Goal: Information Seeking & Learning: Check status

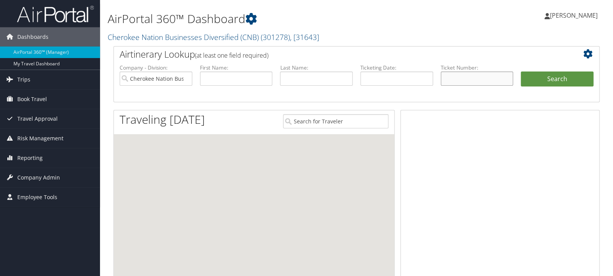
click at [462, 83] on input "text" at bounding box center [477, 79] width 73 height 14
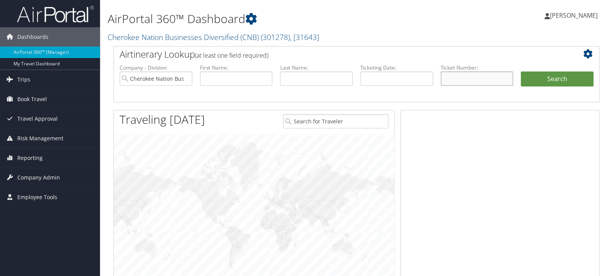
paste input "0067309990234"
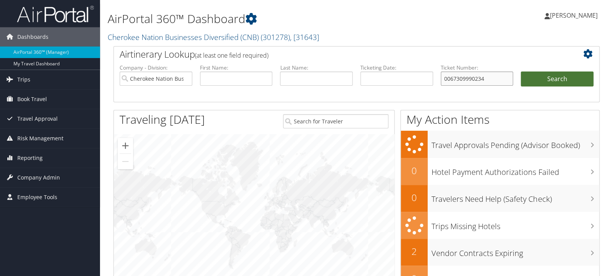
type input "0067309990234"
click at [535, 80] on button "Search" at bounding box center [557, 79] width 73 height 15
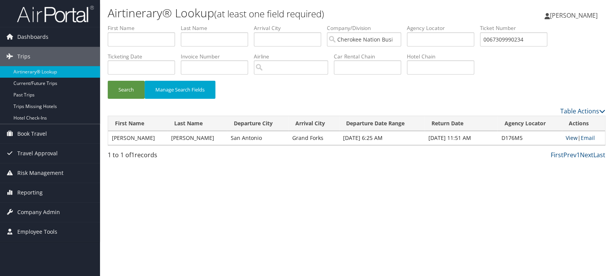
click at [566, 140] on link "View" at bounding box center [572, 137] width 12 height 7
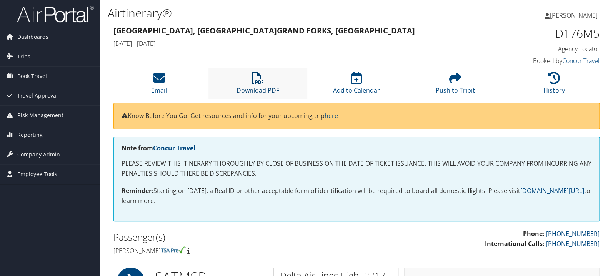
click at [261, 82] on icon at bounding box center [257, 78] width 12 height 12
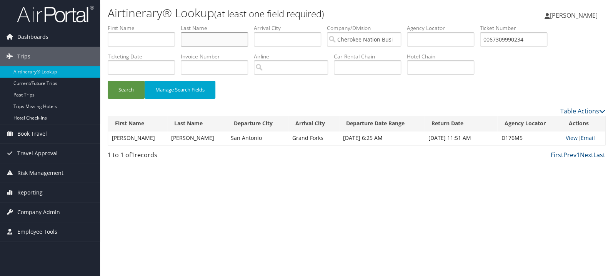
click at [208, 37] on input "text" at bounding box center [214, 39] width 67 height 14
type input "granados"
click at [108, 81] on button "Search" at bounding box center [126, 90] width 37 height 18
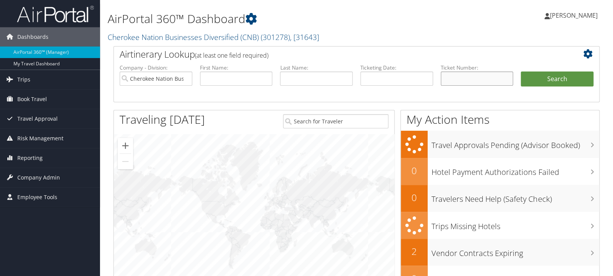
click at [456, 73] on input "text" at bounding box center [477, 79] width 73 height 14
paste input "0017309294850"
type input "0017309294850"
click at [544, 76] on button "Search" at bounding box center [557, 79] width 73 height 15
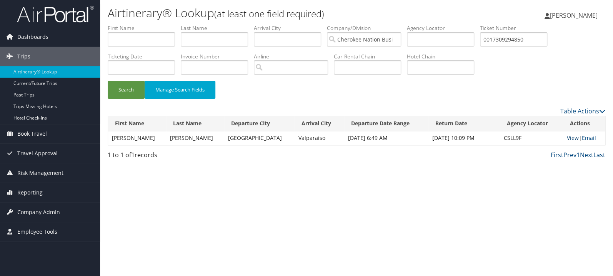
click at [568, 138] on link "View" at bounding box center [572, 137] width 12 height 7
click at [30, 195] on span "Reporting" at bounding box center [29, 192] width 25 height 19
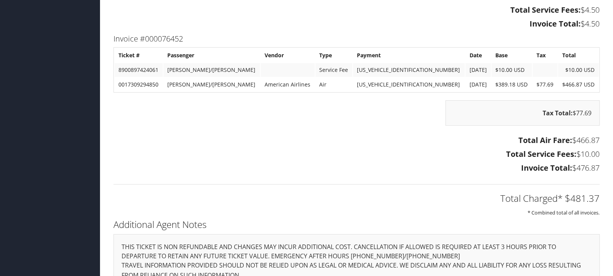
scroll to position [1100, 0]
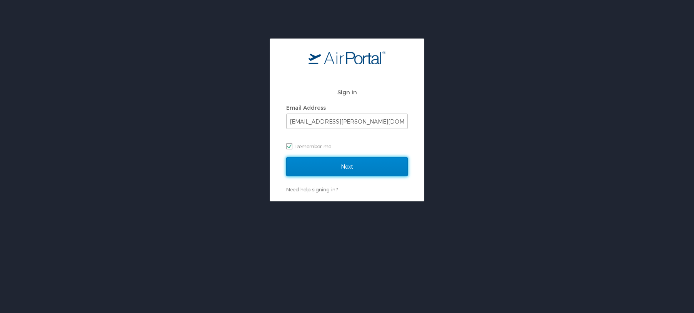
click at [347, 168] on input "Next" at bounding box center [346, 166] width 121 height 19
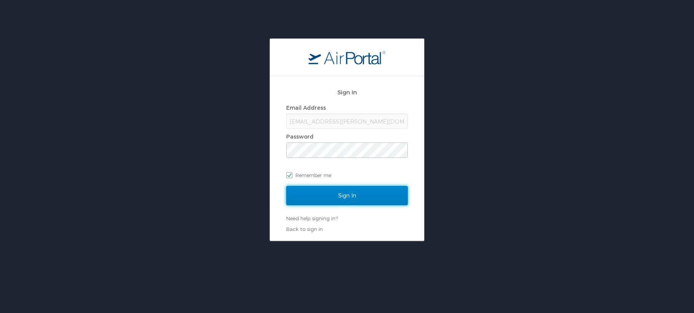
click at [350, 196] on input "Sign In" at bounding box center [346, 195] width 121 height 19
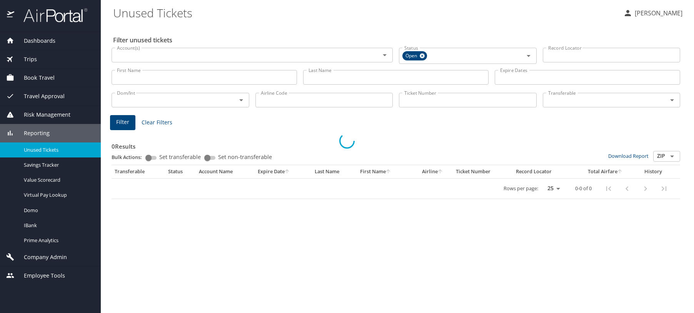
select select "US"
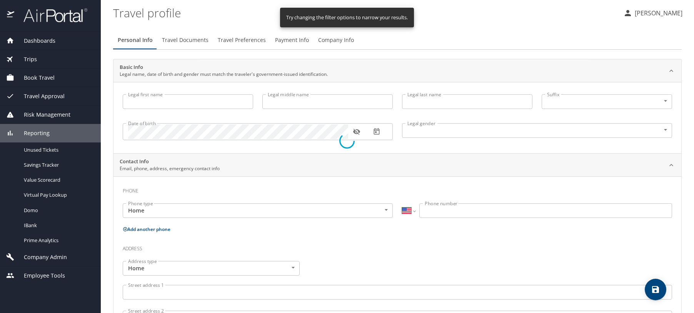
select select "US"
select select "IN"
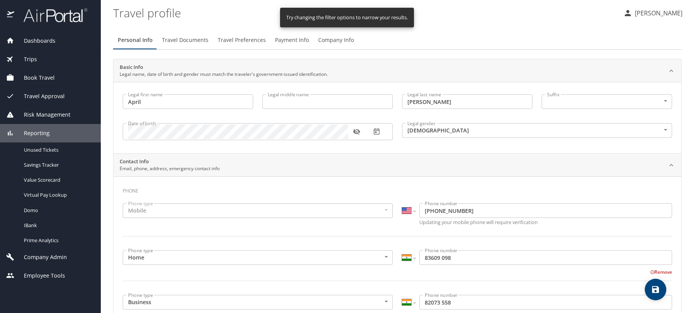
type input "April"
type input "McBride"
type input "Female"
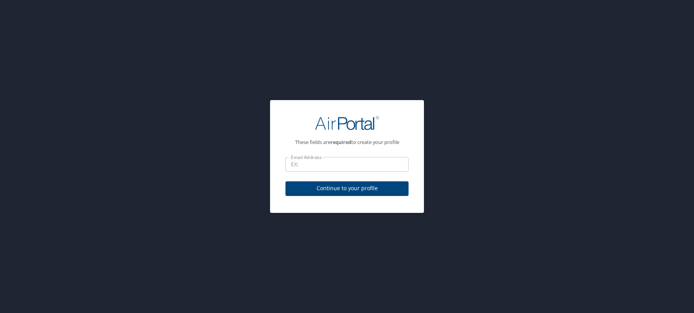
click at [320, 170] on input "Email Address" at bounding box center [346, 164] width 123 height 15
type input "april.mcbride@cherokee-federal.com"
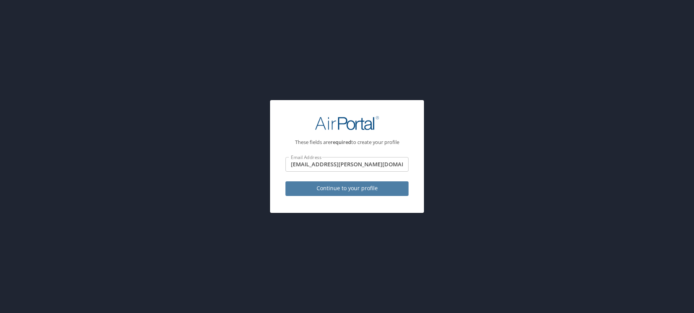
click at [345, 185] on span "Continue to your profile" at bounding box center [346, 188] width 111 height 10
select select "US"
select select "IN"
select select "US"
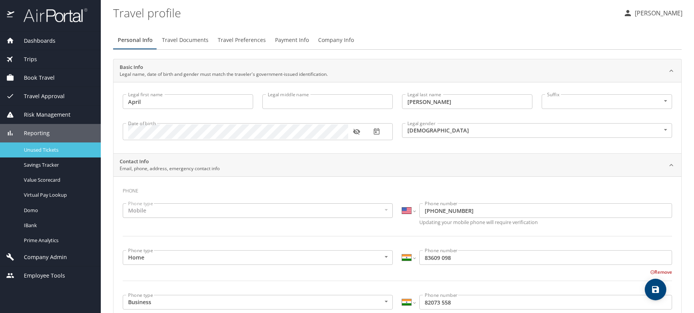
click at [47, 152] on span "Unused Tickets" at bounding box center [58, 149] width 68 height 7
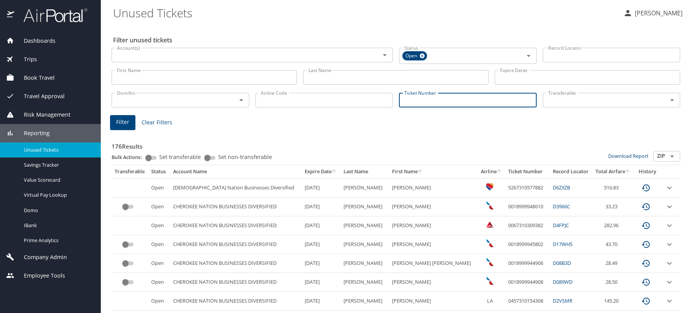
click at [433, 104] on input "Ticket Number" at bounding box center [468, 100] width 138 height 15
paste input "0017309294850"
type input "0017309294850"
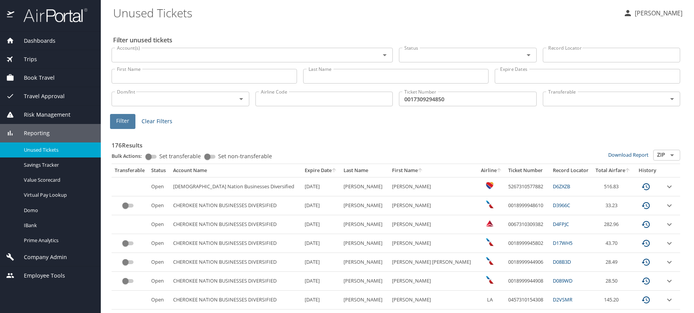
click at [125, 123] on span "Filter" at bounding box center [122, 121] width 13 height 10
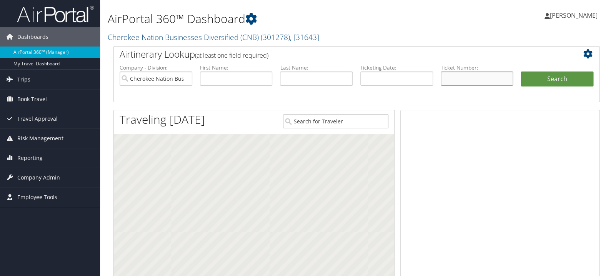
click at [464, 78] on input "text" at bounding box center [477, 79] width 73 height 14
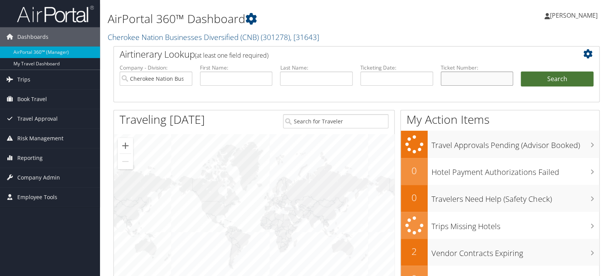
paste input "0067310451606"
type input "0067310451606"
click at [541, 74] on button "Search" at bounding box center [557, 79] width 73 height 15
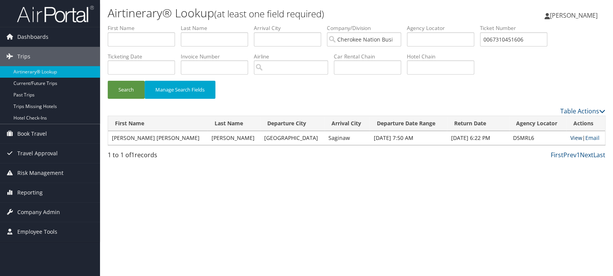
click at [570, 138] on link "View" at bounding box center [576, 137] width 12 height 7
click at [524, 45] on input "0067310451606" at bounding box center [513, 39] width 67 height 14
paste input "09897653"
type input "0067309897653"
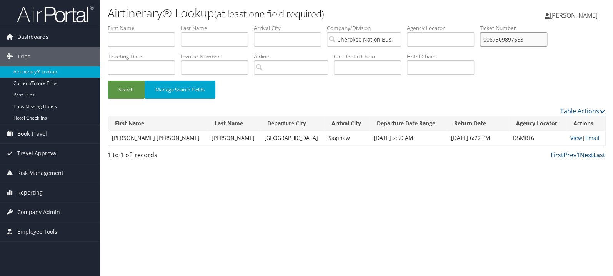
click at [108, 81] on button "Search" at bounding box center [126, 90] width 37 height 18
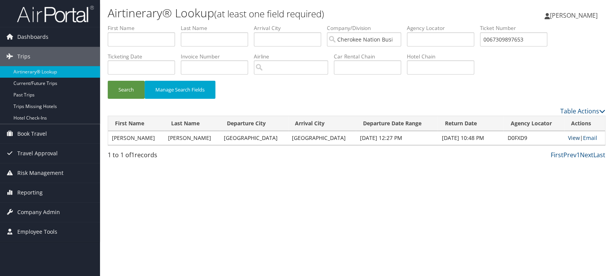
click at [571, 135] on link "View" at bounding box center [574, 137] width 12 height 7
click at [147, 40] on input "text" at bounding box center [141, 39] width 67 height 14
type input "shelby"
type input "cooper"
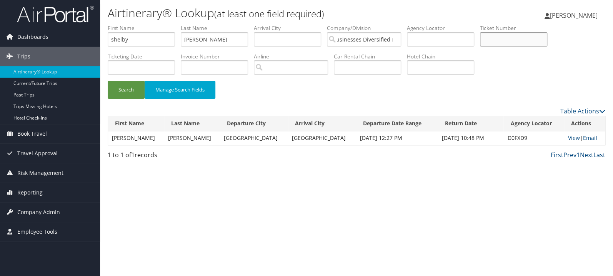
click at [108, 81] on button "Search" at bounding box center [126, 90] width 37 height 18
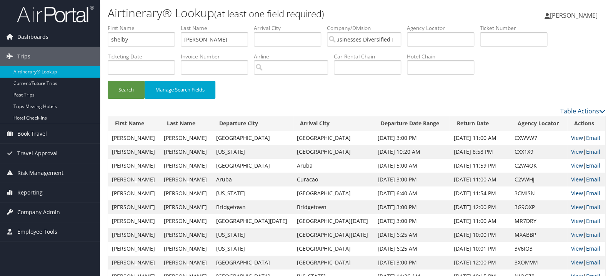
click at [571, 139] on link "View" at bounding box center [577, 137] width 12 height 7
click at [523, 38] on input "text" at bounding box center [513, 39] width 67 height 14
paste input "0167310244213"
type input "0167310244213"
drag, startPoint x: 150, startPoint y: 42, endPoint x: 66, endPoint y: 38, distance: 83.9
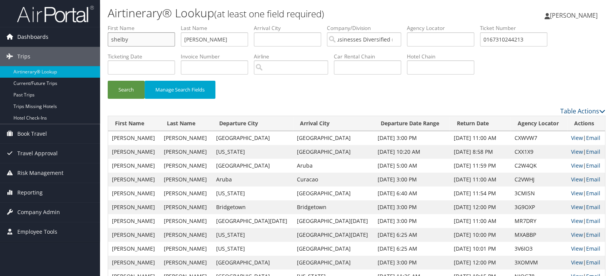
click at [108, 42] on input "shelby" at bounding box center [141, 39] width 67 height 14
click at [108, 81] on button "Search" at bounding box center [126, 90] width 37 height 18
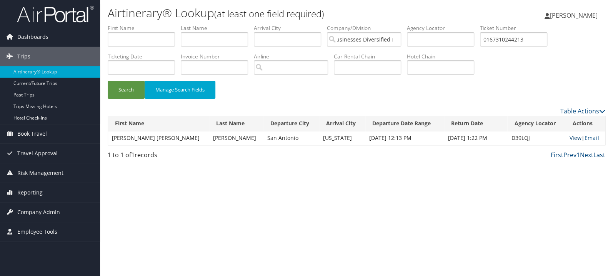
click at [569, 140] on link "View" at bounding box center [575, 137] width 12 height 7
click at [156, 40] on input "text" at bounding box center [141, 39] width 67 height 14
type input "jorge"
type input "]"
click at [108, 81] on button "Search" at bounding box center [126, 90] width 37 height 18
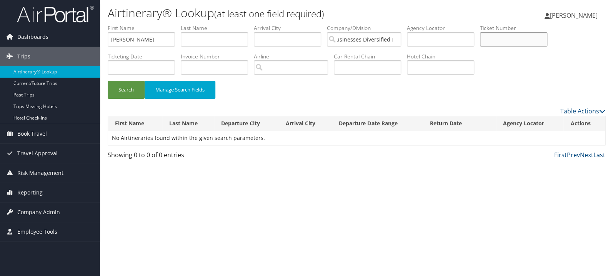
click at [108, 81] on button "Search" at bounding box center [126, 90] width 37 height 18
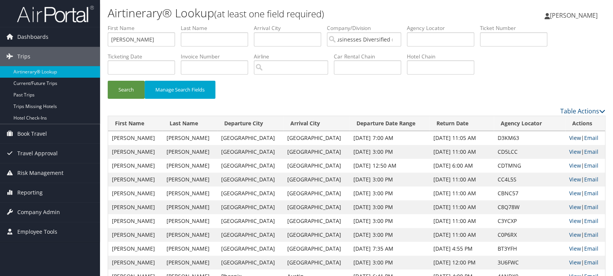
click at [571, 138] on link "View" at bounding box center [575, 137] width 12 height 7
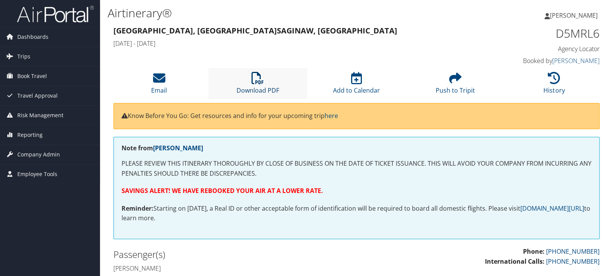
click at [256, 79] on icon at bounding box center [257, 78] width 12 height 12
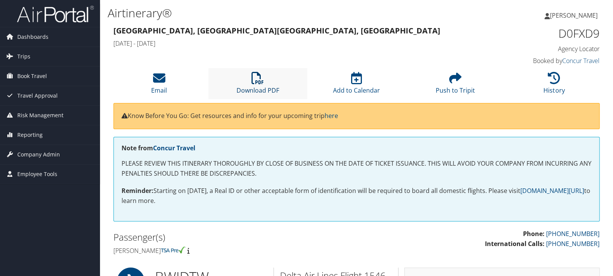
click at [256, 76] on icon at bounding box center [257, 78] width 12 height 12
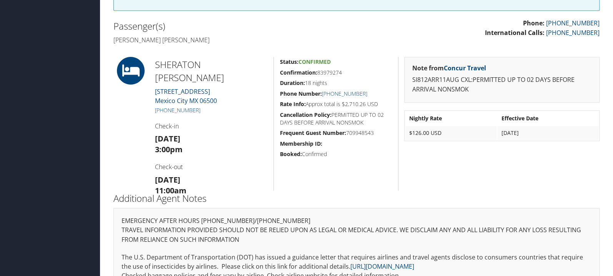
scroll to position [245, 0]
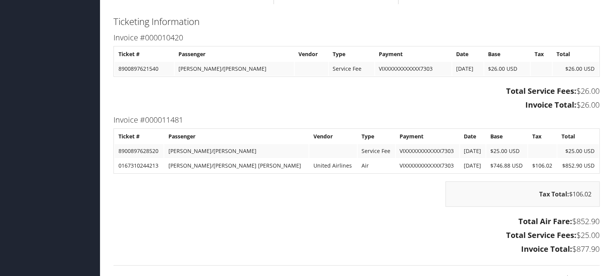
scroll to position [1100, 0]
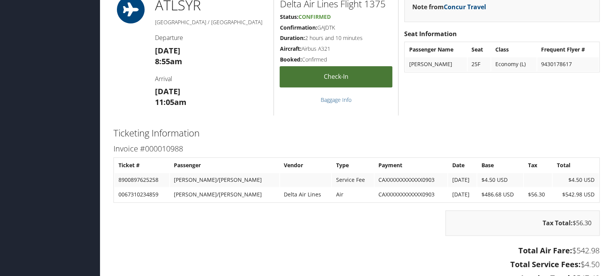
scroll to position [448, 0]
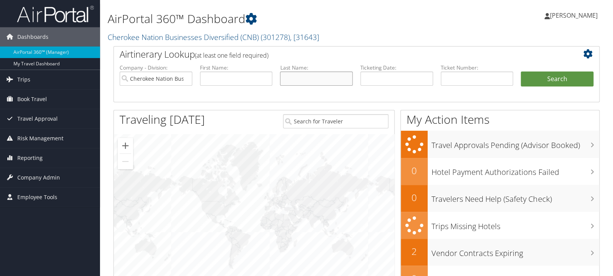
click at [305, 83] on input "text" at bounding box center [316, 79] width 73 height 14
type input "bishop"
click at [521, 72] on button "Search" at bounding box center [557, 79] width 73 height 15
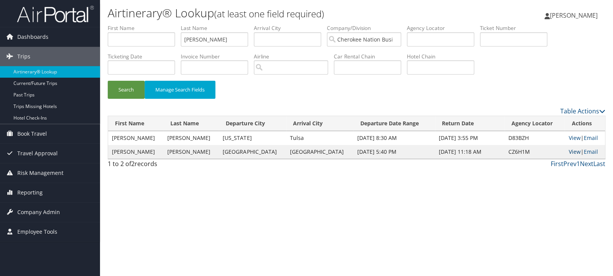
click at [568, 151] on link "View" at bounding box center [574, 151] width 12 height 7
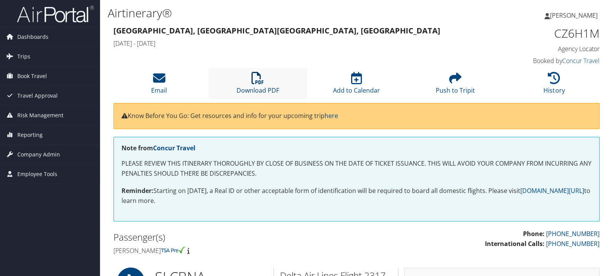
click at [254, 80] on icon at bounding box center [257, 78] width 12 height 12
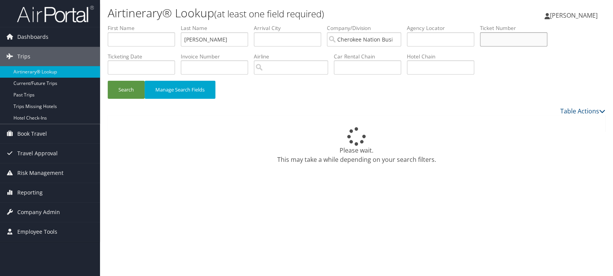
drag, startPoint x: 521, startPoint y: 42, endPoint x: 480, endPoint y: 40, distance: 40.8
click at [520, 41] on input "text" at bounding box center [513, 39] width 67 height 14
paste input "0167310764447"
type input "0167310764447"
drag, startPoint x: 232, startPoint y: 38, endPoint x: 168, endPoint y: 38, distance: 64.6
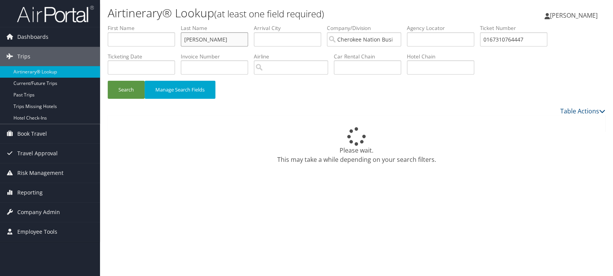
click at [181, 38] on input "bishop" at bounding box center [214, 39] width 67 height 14
click at [108, 81] on button "Search" at bounding box center [126, 90] width 37 height 18
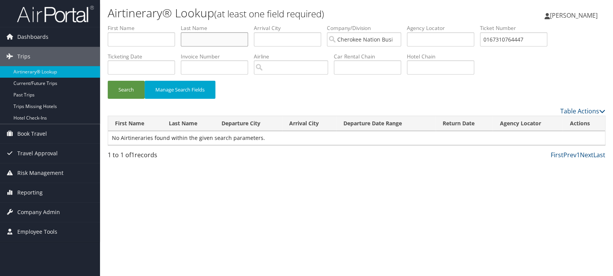
click at [108, 81] on button "Search" at bounding box center [126, 90] width 37 height 18
click at [509, 39] on input "0167310764447" at bounding box center [513, 39] width 67 height 14
click at [226, 41] on input "text" at bounding box center [214, 39] width 67 height 14
type input "glover"
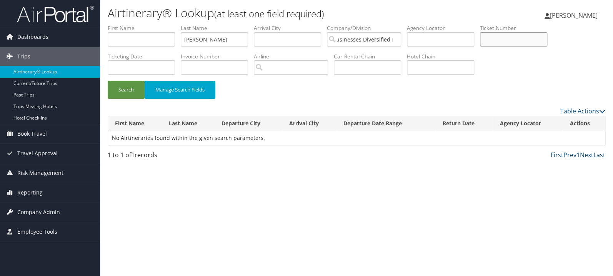
click at [108, 81] on button "Search" at bounding box center [126, 90] width 37 height 18
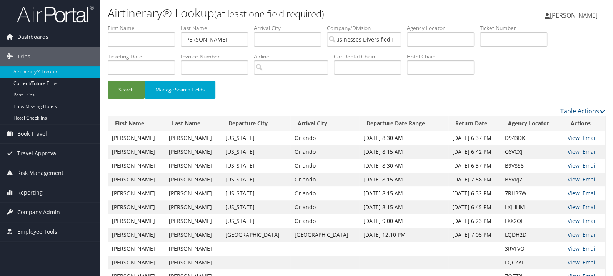
click at [567, 138] on link "View" at bounding box center [573, 137] width 12 height 7
drag, startPoint x: 246, startPoint y: 39, endPoint x: 148, endPoint y: 49, distance: 98.5
click at [181, 47] on input "glover" at bounding box center [214, 39] width 67 height 14
paste input "89008966774280"
click at [108, 81] on button "Search" at bounding box center [126, 90] width 37 height 18
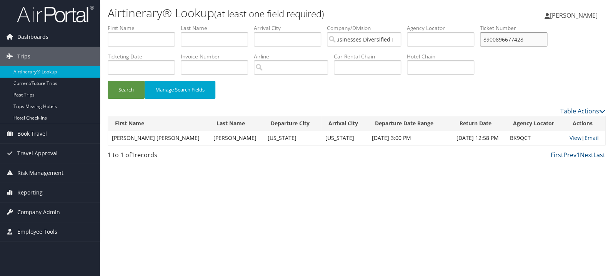
click at [537, 38] on input "8900896677428" at bounding box center [513, 39] width 67 height 14
paste input "8125792"
click at [108, 81] on button "Search" at bounding box center [126, 90] width 37 height 18
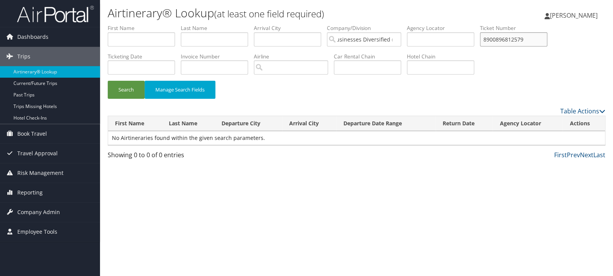
paste input "2"
type input "89008968125792"
click at [108, 81] on button "Search" at bounding box center [126, 90] width 37 height 18
click at [509, 40] on input "89008968125792" at bounding box center [513, 39] width 67 height 14
click at [108, 81] on button "Search" at bounding box center [126, 90] width 37 height 18
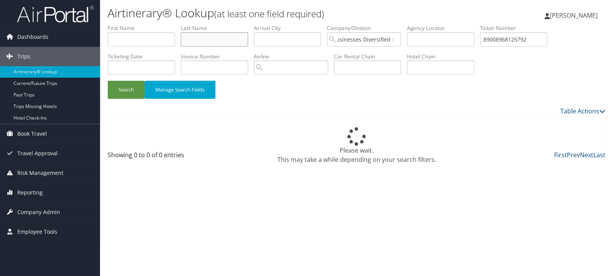
click at [199, 40] on input "text" at bounding box center [214, 39] width 67 height 14
click at [219, 33] on input "text" at bounding box center [214, 39] width 67 height 14
type input "kelley"
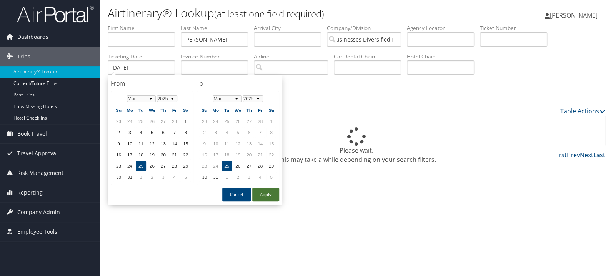
click at [268, 195] on button "Apply" at bounding box center [265, 195] width 27 height 14
type input "03/25/2025"
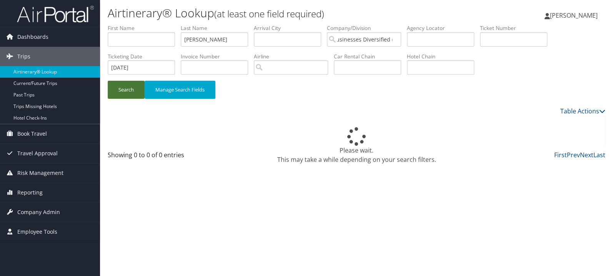
click at [130, 87] on button "Search" at bounding box center [126, 90] width 37 height 18
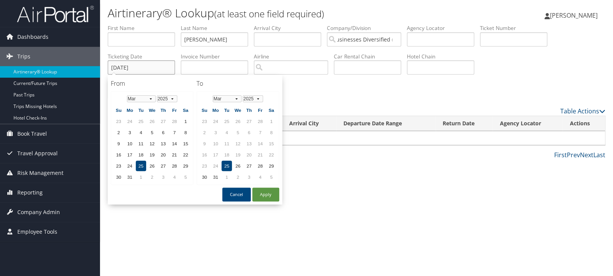
drag, startPoint x: 146, startPoint y: 63, endPoint x: 98, endPoint y: 64, distance: 48.1
click at [108, 64] on input "03/25/2025" at bounding box center [141, 67] width 67 height 14
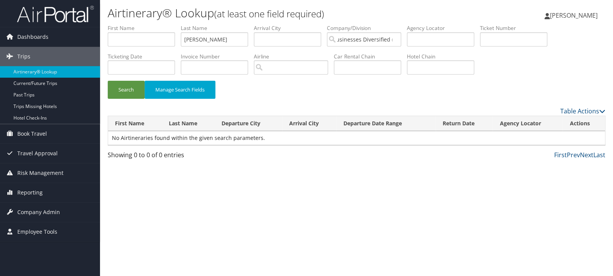
click at [361, 107] on div "Table Actions" at bounding box center [420, 110] width 370 height 9
click at [142, 88] on button "Search" at bounding box center [126, 90] width 37 height 18
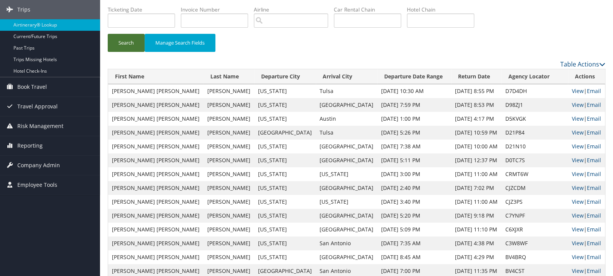
scroll to position [0, 0]
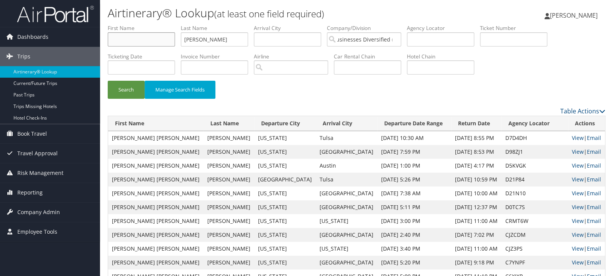
click at [120, 43] on input "text" at bounding box center [141, 39] width 67 height 14
type input "kathryn"
click at [108, 81] on button "Search" at bounding box center [126, 90] width 37 height 18
click at [572, 139] on link "View" at bounding box center [578, 137] width 12 height 7
click at [572, 150] on link "View" at bounding box center [578, 151] width 12 height 7
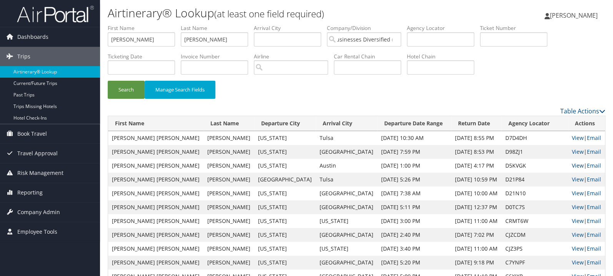
click at [572, 164] on link "View" at bounding box center [578, 165] width 12 height 7
click at [572, 179] on link "View" at bounding box center [578, 179] width 12 height 7
click at [572, 206] on link "View" at bounding box center [578, 206] width 12 height 7
click at [512, 42] on input "text" at bounding box center [513, 39] width 67 height 14
paste input "89008975947393"
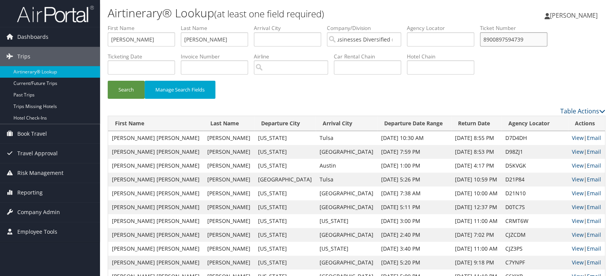
click at [108, 81] on button "Search" at bounding box center [126, 90] width 37 height 18
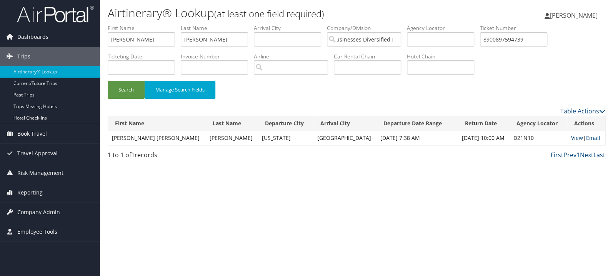
click at [571, 136] on link "View" at bounding box center [577, 137] width 12 height 7
click at [518, 42] on input "8900897594739" at bounding box center [513, 39] width 67 height 14
paste input "02674"
click at [108, 81] on button "Search" at bounding box center [126, 90] width 37 height 18
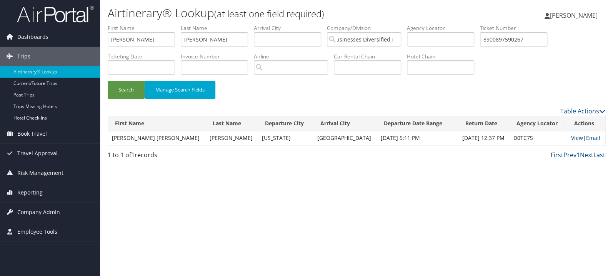
click at [571, 138] on link "View" at bounding box center [577, 137] width 12 height 7
click at [518, 40] on input "8900897590267" at bounding box center [513, 39] width 67 height 14
paste input "631133"
click at [108, 81] on button "Search" at bounding box center [126, 90] width 37 height 18
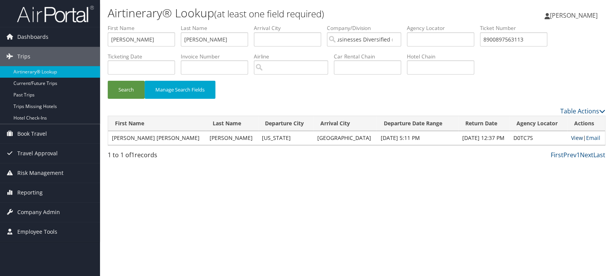
click at [571, 138] on link "View" at bounding box center [577, 137] width 12 height 7
click at [536, 40] on input "8900897563113" at bounding box center [513, 39] width 67 height 14
paste input "2805491"
click at [108, 81] on button "Search" at bounding box center [126, 90] width 37 height 18
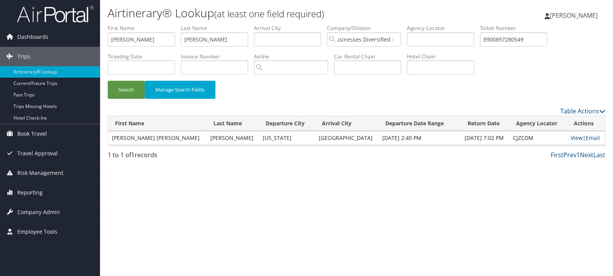
click at [571, 139] on link "View" at bounding box center [577, 137] width 12 height 7
click at [539, 43] on input "8900897280549" at bounding box center [513, 39] width 67 height 14
paste input "693885"
click at [108, 81] on button "Search" at bounding box center [126, 90] width 37 height 18
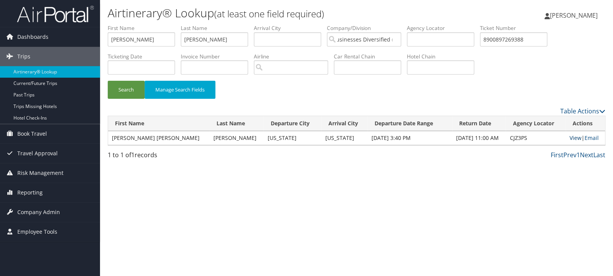
click at [569, 137] on link "View" at bounding box center [575, 137] width 12 height 7
click at [520, 41] on input "8900897269388" at bounding box center [513, 39] width 67 height 14
paste input "0973602"
click at [108, 81] on button "Search" at bounding box center [126, 90] width 37 height 18
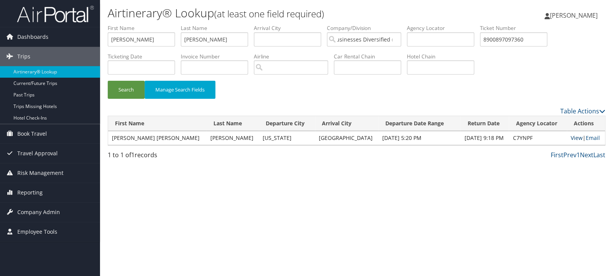
click at [572, 138] on link "View" at bounding box center [577, 137] width 12 height 7
click at [520, 40] on input "8900897097360" at bounding box center [513, 39] width 67 height 14
paste input "68422684"
click at [108, 81] on button "Search" at bounding box center [126, 90] width 37 height 18
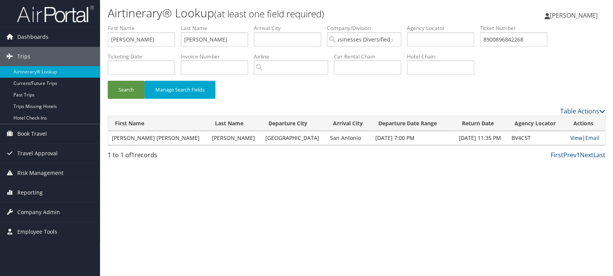
click at [570, 138] on link "View" at bounding box center [576, 137] width 12 height 7
click at [530, 45] on input "8900896842268" at bounding box center [513, 39] width 67 height 14
paste input "95"
click at [108, 81] on button "Search" at bounding box center [126, 90] width 37 height 18
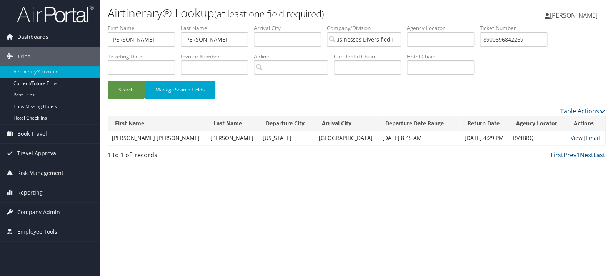
click at [572, 138] on link "View" at bounding box center [577, 137] width 12 height 7
click at [525, 43] on input "8900896842269" at bounding box center [513, 39] width 67 height 14
paste input "825840"
click at [108, 81] on button "Search" at bounding box center [126, 90] width 37 height 18
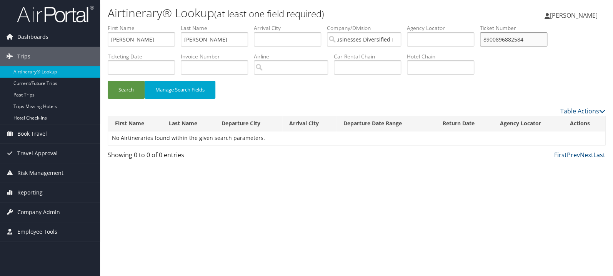
click at [509, 41] on input "8900896882584" at bounding box center [513, 39] width 67 height 14
paste input "0"
click at [108, 81] on button "Search" at bounding box center [126, 90] width 37 height 18
click at [508, 40] on input "89008968825840" at bounding box center [513, 39] width 67 height 14
click at [519, 37] on input "89008968825840" at bounding box center [513, 39] width 67 height 14
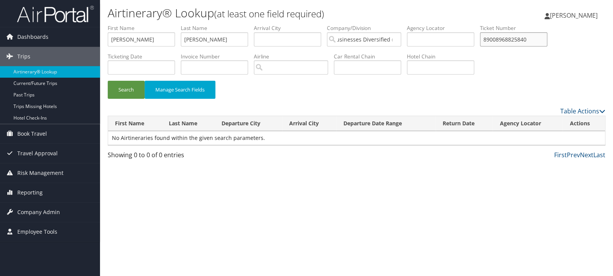
click at [519, 37] on input "89008968825840" at bounding box center [513, 39] width 67 height 14
paste input "006730851636"
click at [108, 81] on button "Search" at bounding box center [126, 90] width 37 height 18
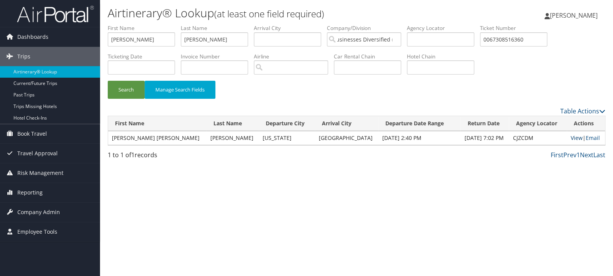
click at [571, 138] on link "View" at bounding box center [577, 137] width 12 height 7
click at [525, 44] on input "0067308516360" at bounding box center [513, 39] width 67 height 14
paste input "167232307025"
click at [108, 81] on button "Search" at bounding box center [126, 90] width 37 height 18
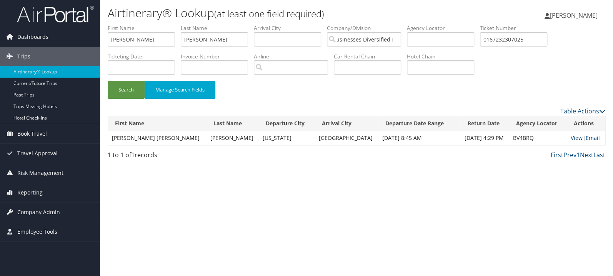
click at [571, 138] on link "View" at bounding box center [577, 137] width 12 height 7
click at [530, 39] on input "0167232307025" at bounding box center [513, 39] width 67 height 14
paste input "5267232307024"
type input "5267232307024"
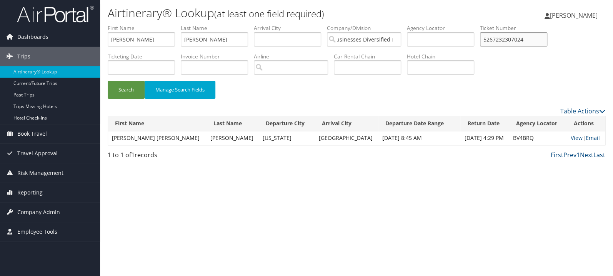
click at [108, 81] on button "Search" at bounding box center [126, 90] width 37 height 18
click at [570, 138] on link "View" at bounding box center [576, 137] width 12 height 7
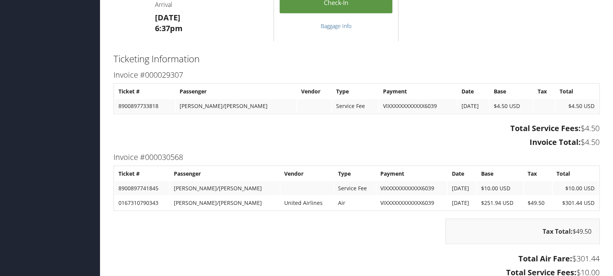
scroll to position [774, 0]
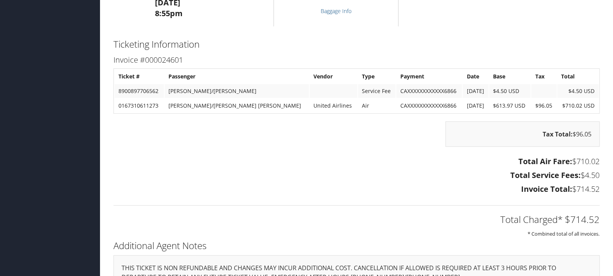
scroll to position [897, 0]
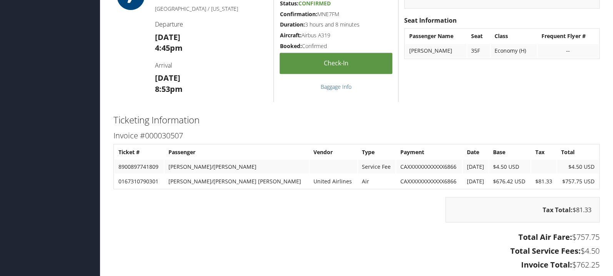
scroll to position [570, 0]
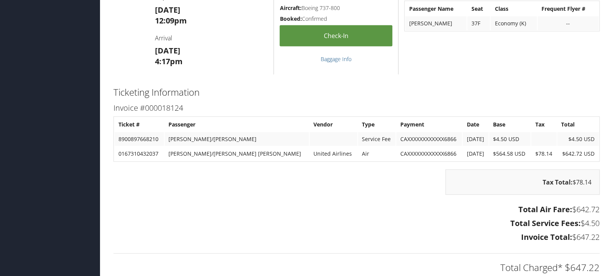
scroll to position [734, 0]
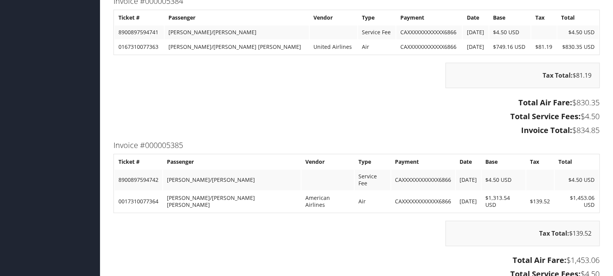
scroll to position [1549, 0]
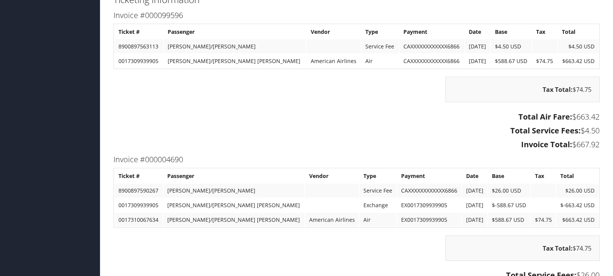
scroll to position [693, 0]
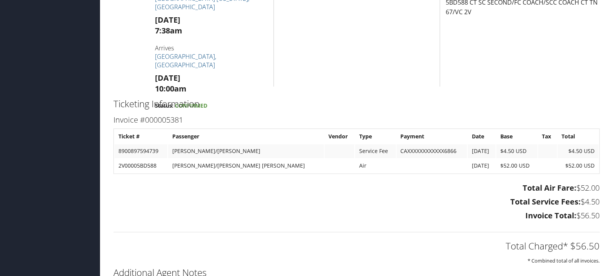
scroll to position [245, 0]
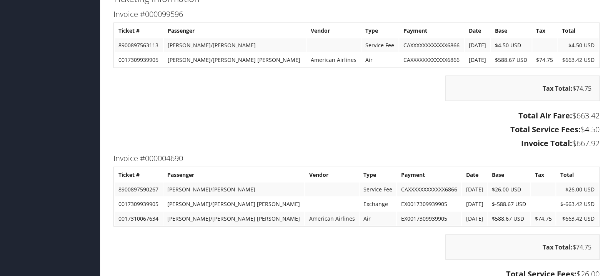
scroll to position [693, 0]
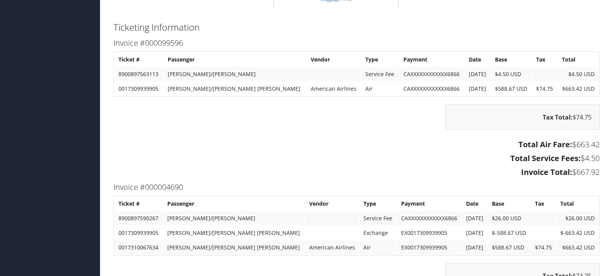
scroll to position [693, 0]
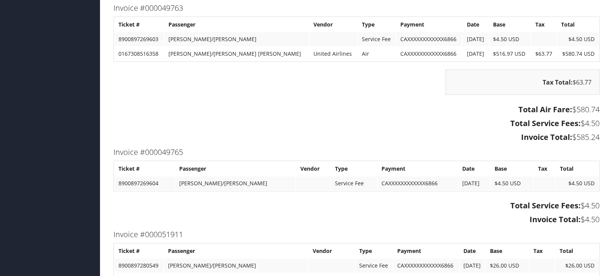
scroll to position [978, 0]
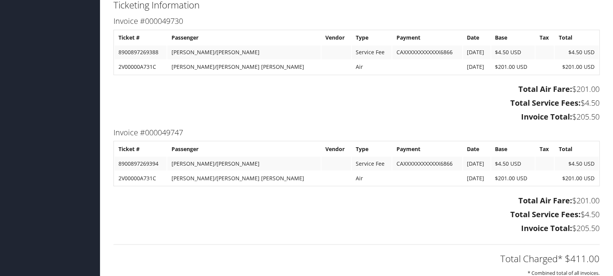
scroll to position [530, 0]
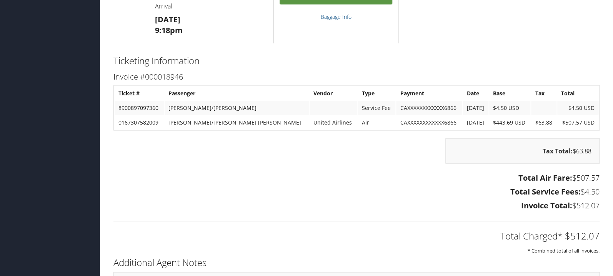
scroll to position [611, 0]
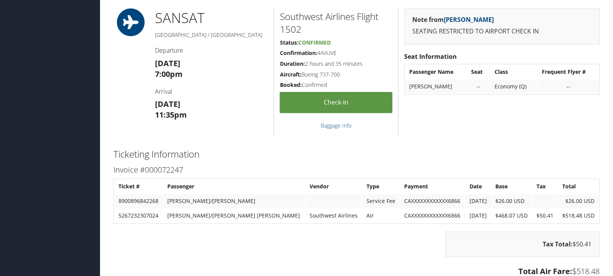
scroll to position [367, 0]
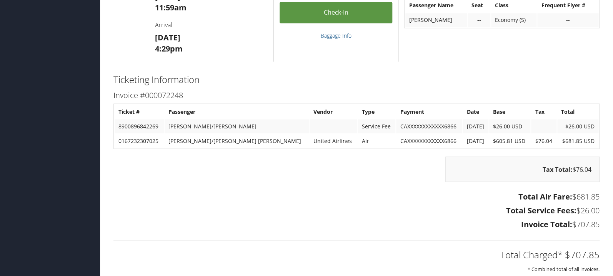
scroll to position [652, 0]
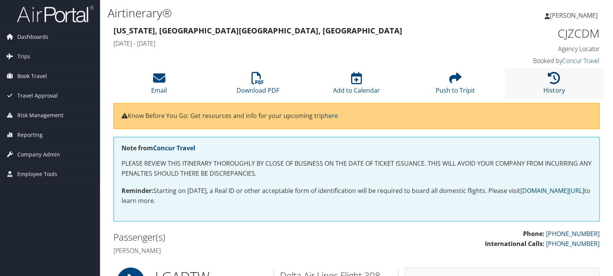
click at [553, 82] on icon at bounding box center [554, 78] width 12 height 12
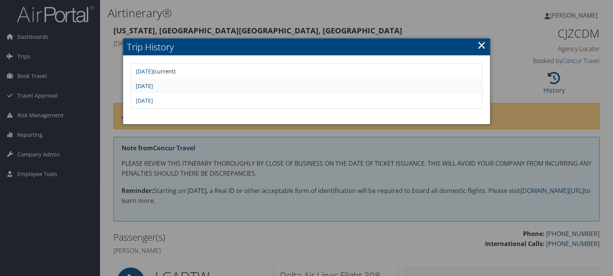
click at [153, 87] on link "Mon Jun 16 12:32:34 MDT 2025" at bounding box center [144, 85] width 17 height 7
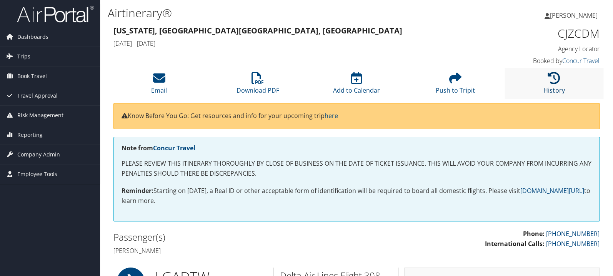
click at [550, 76] on icon at bounding box center [554, 78] width 12 height 12
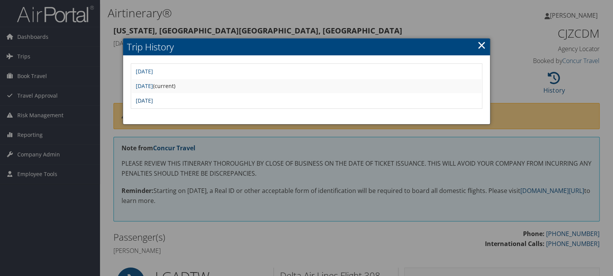
click at [153, 101] on link "[DATE]" at bounding box center [144, 100] width 17 height 7
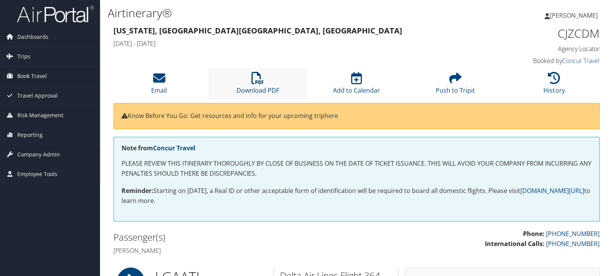
click at [263, 77] on icon at bounding box center [257, 78] width 12 height 12
click at [260, 87] on link "Download PDF" at bounding box center [257, 85] width 43 height 18
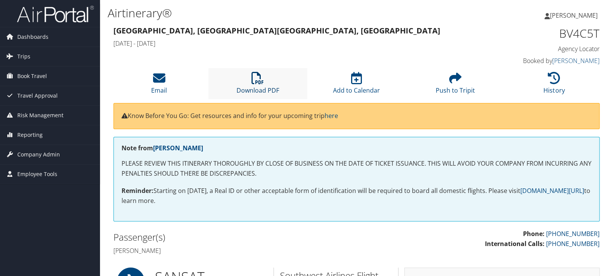
click at [254, 81] on icon at bounding box center [257, 78] width 12 height 12
